Goal: Transaction & Acquisition: Book appointment/travel/reservation

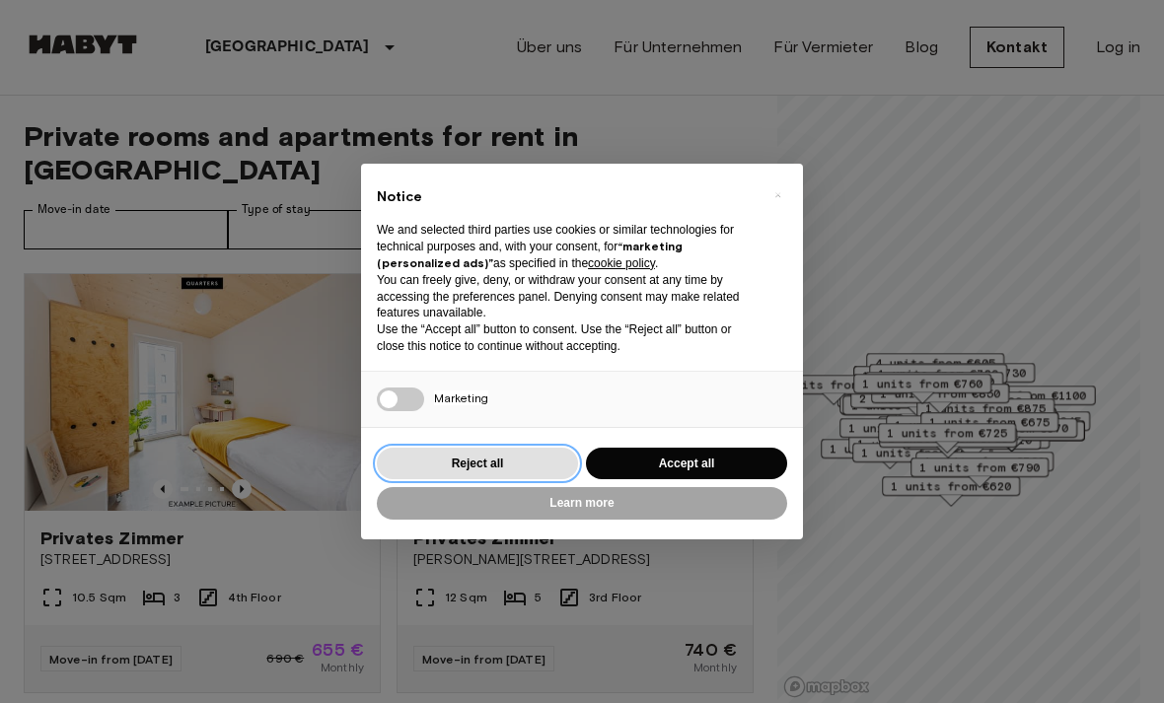
click at [470, 456] on button "Reject all" at bounding box center [477, 464] width 201 height 33
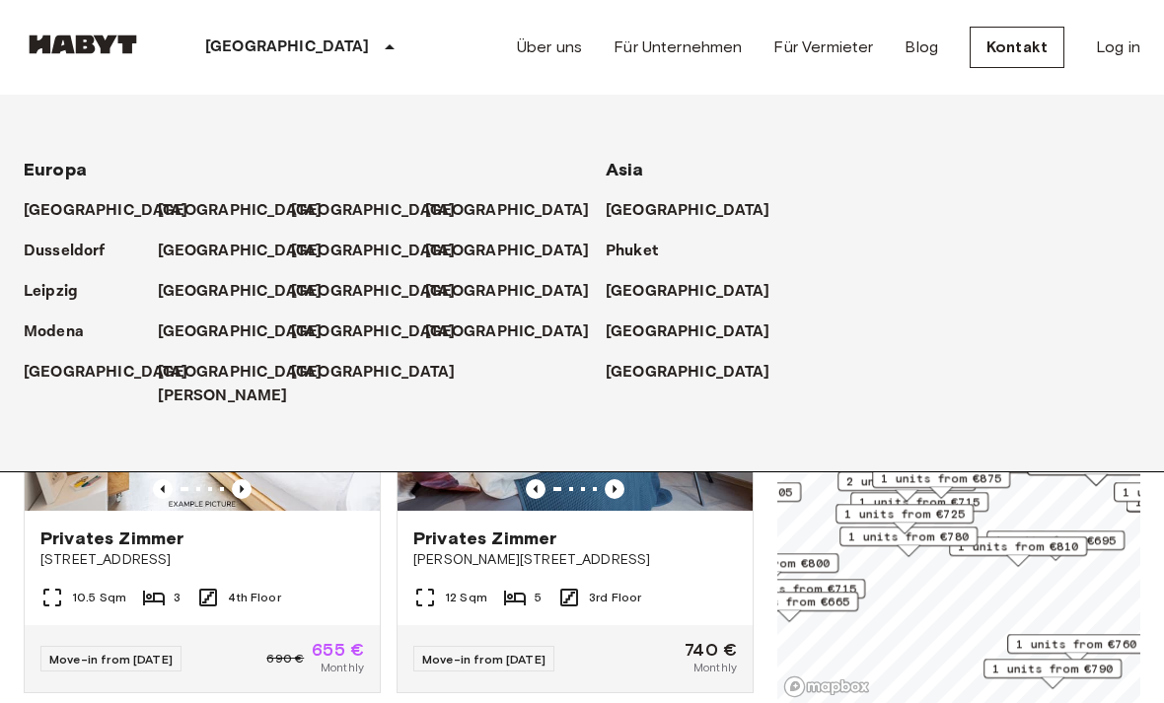
click at [378, 45] on icon at bounding box center [390, 47] width 24 height 24
click at [248, 38] on p "[GEOGRAPHIC_DATA]" at bounding box center [287, 47] width 165 height 24
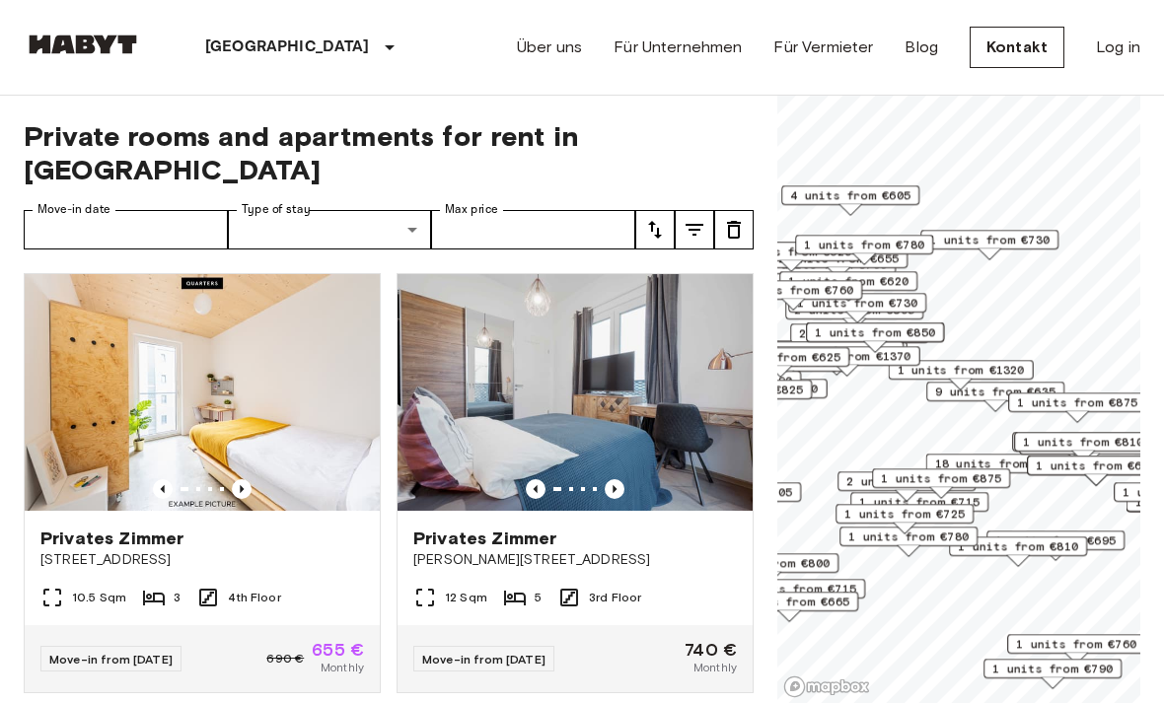
click at [648, 218] on icon "tune" at bounding box center [655, 230] width 24 height 24
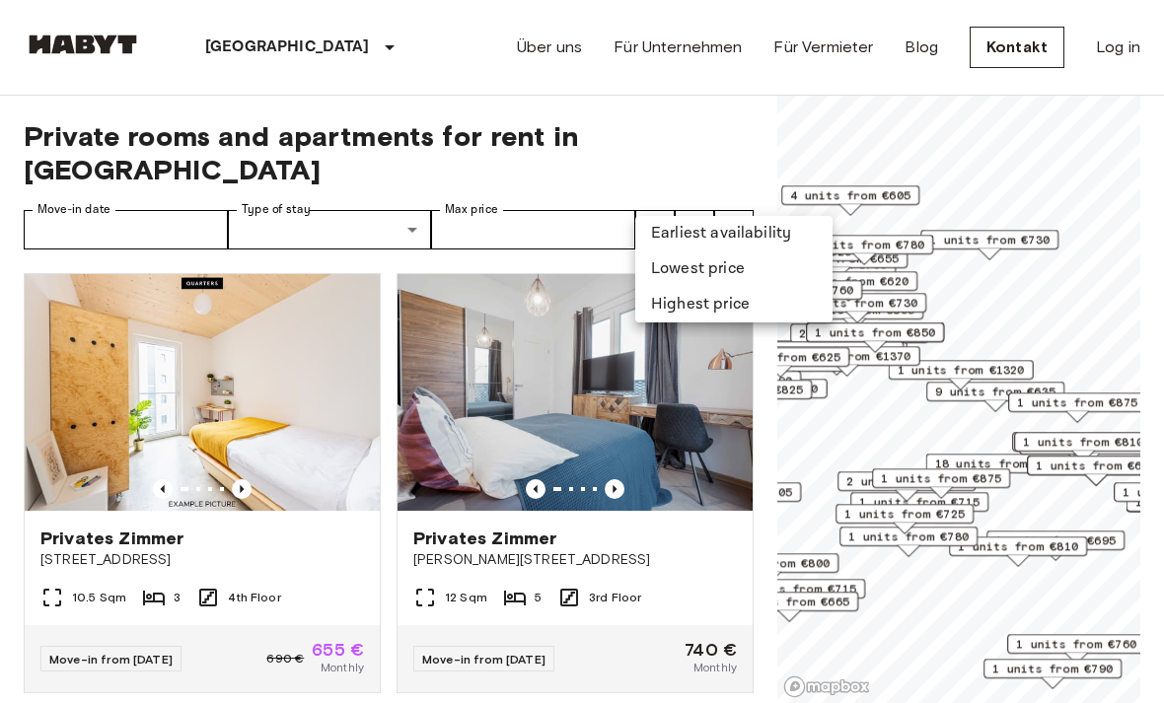
click at [664, 260] on li "Lowest price" at bounding box center [733, 268] width 197 height 35
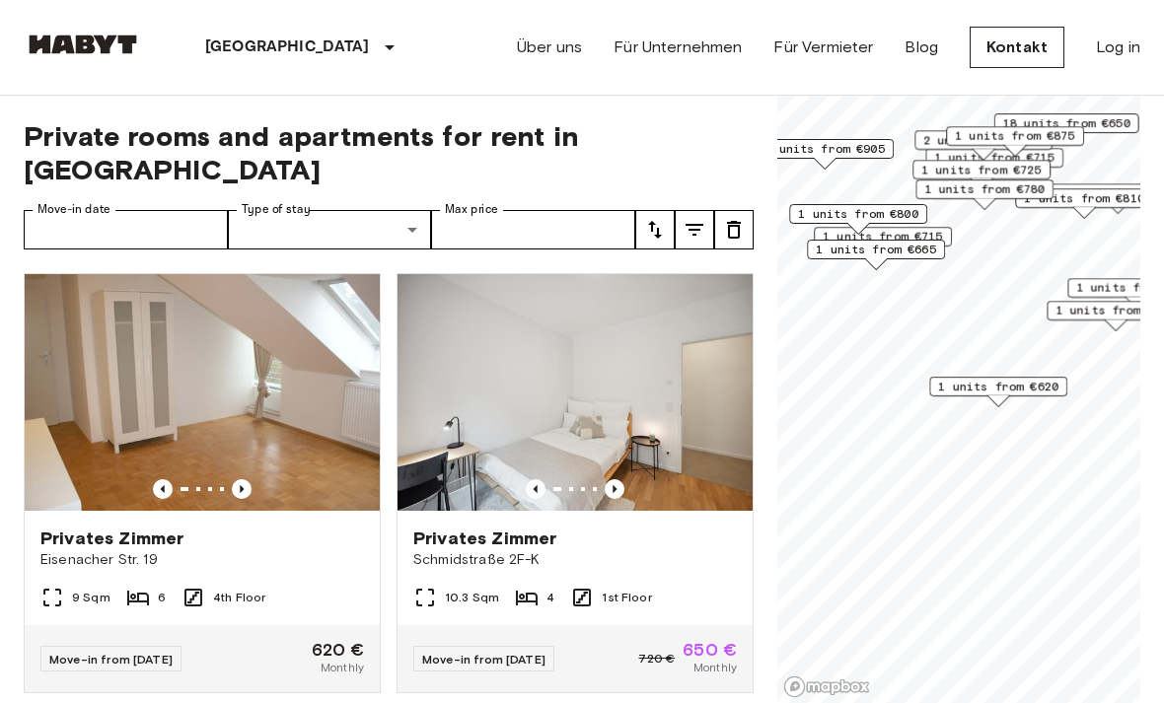
click at [1011, 394] on span "1 units from €620" at bounding box center [998, 387] width 120 height 18
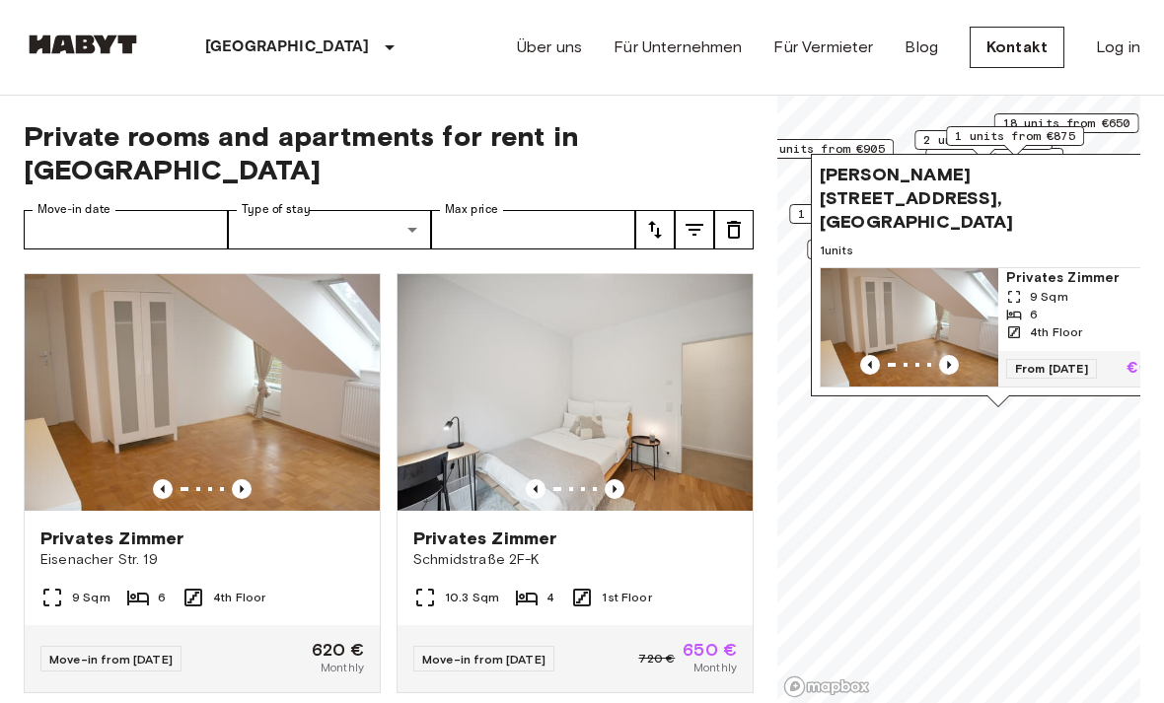
click at [957, 353] on img "Map marker" at bounding box center [908, 327] width 177 height 118
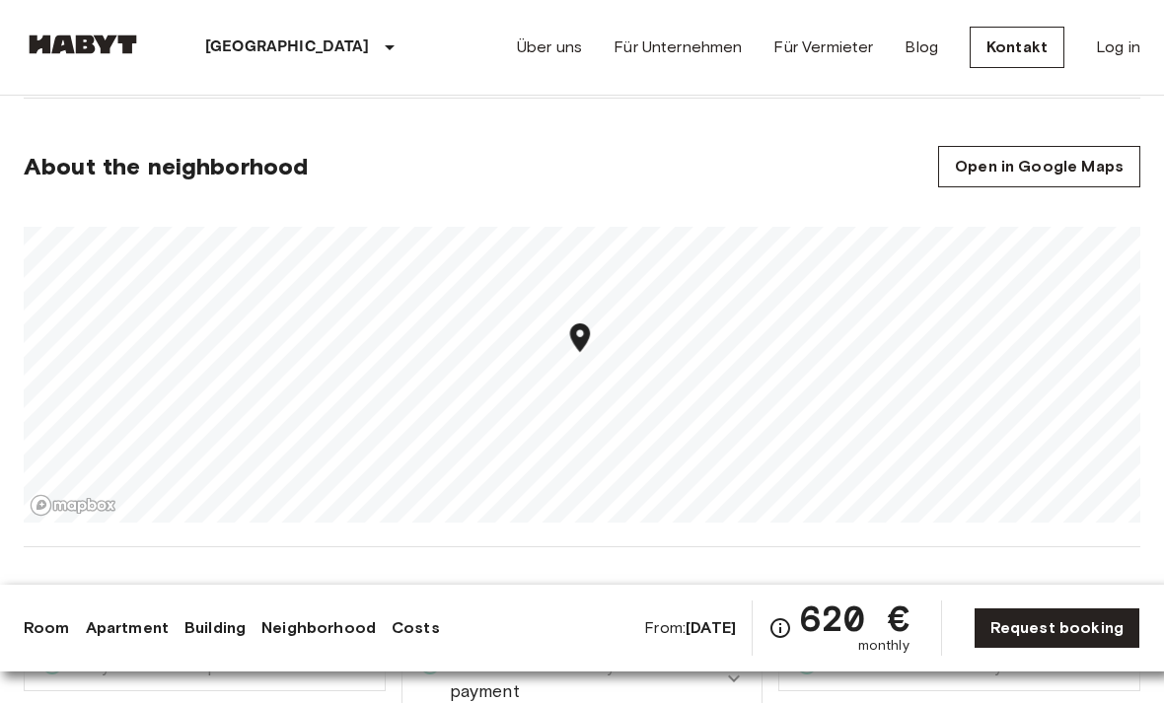
scroll to position [1405, 0]
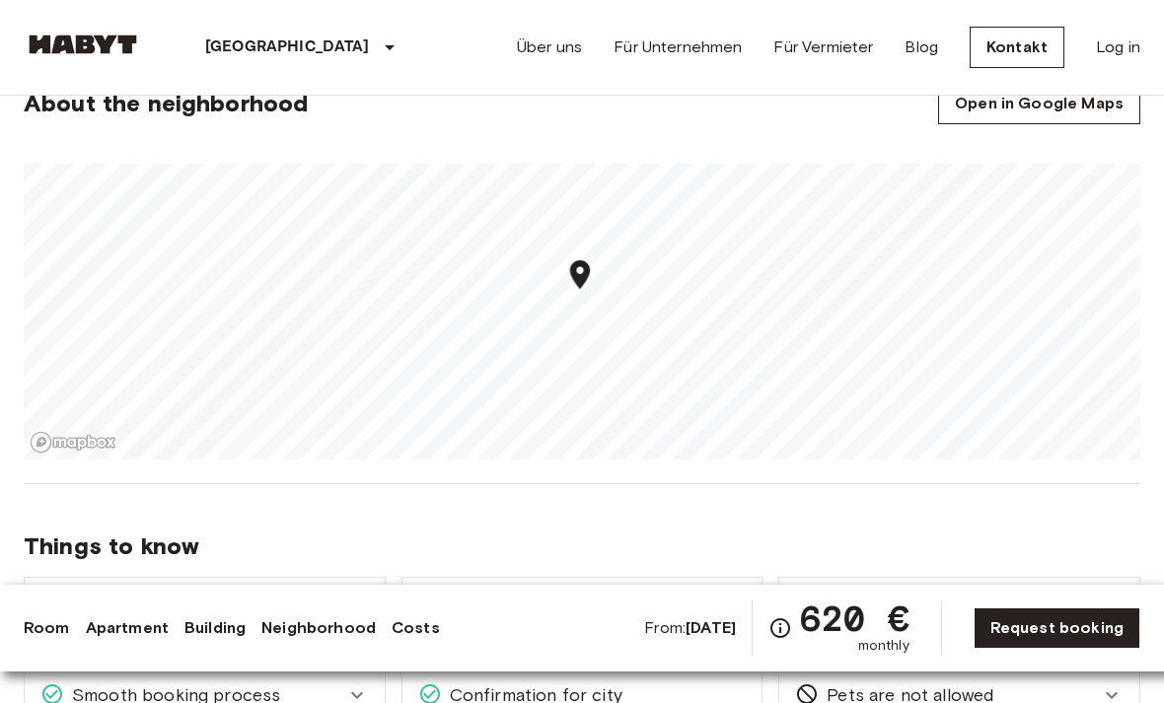
click at [702, 5] on div "Über uns Für Unternehmen Für Vermieter Blog Kontakt Log in" at bounding box center [828, 47] width 623 height 95
